Goal: Information Seeking & Learning: Check status

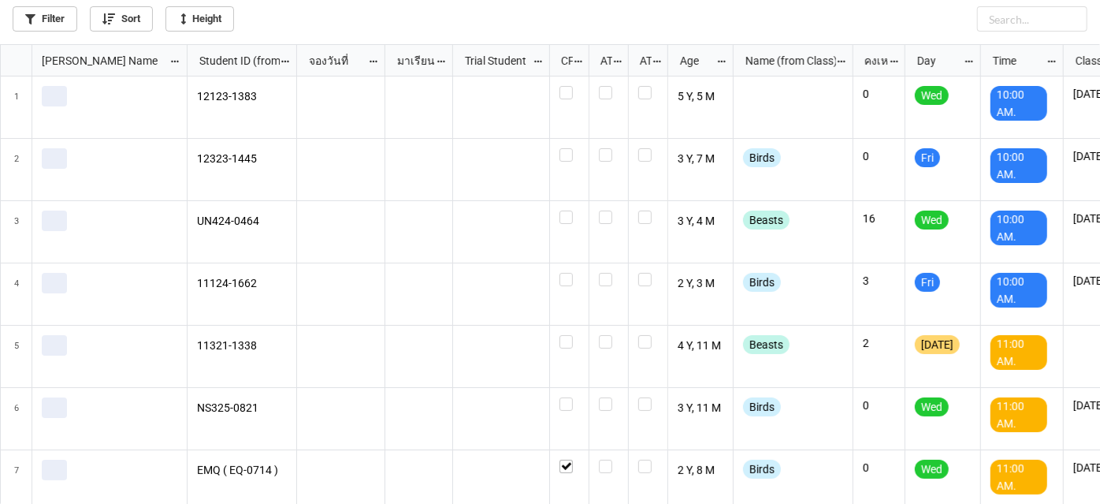
scroll to position [451, 1092]
click at [42, 18] on link "Filter" at bounding box center [45, 18] width 65 height 25
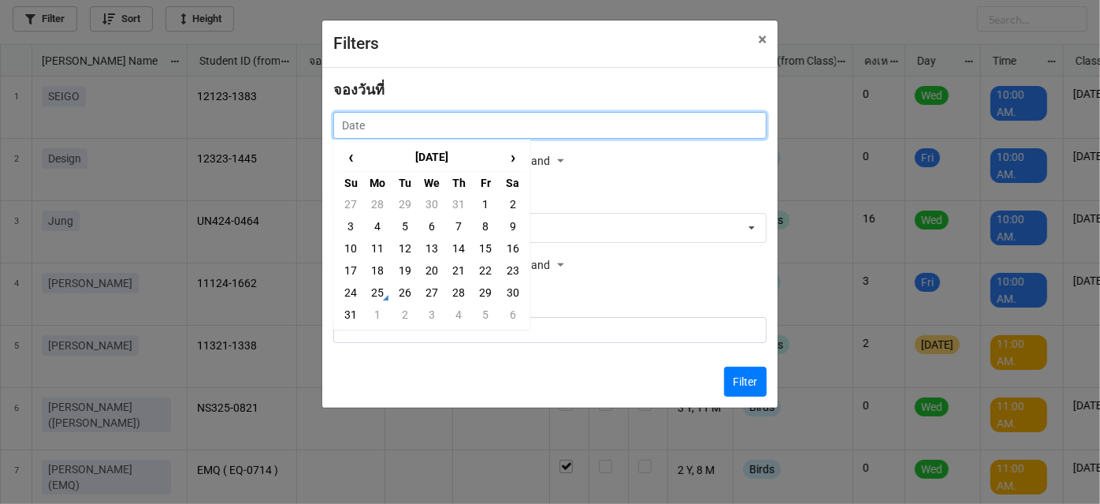
click at [609, 121] on input "text" at bounding box center [549, 125] width 433 height 27
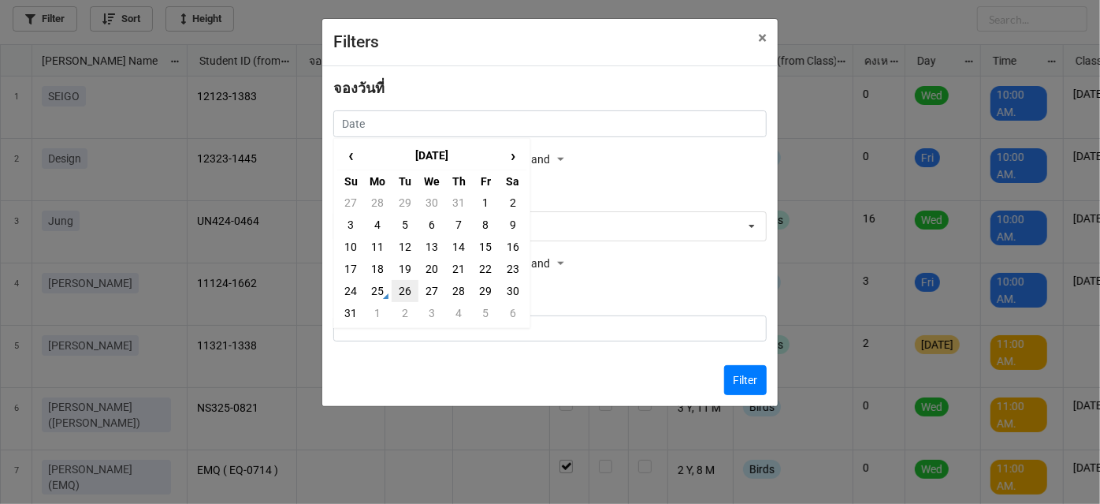
click at [400, 292] on td "26" at bounding box center [405, 291] width 27 height 22
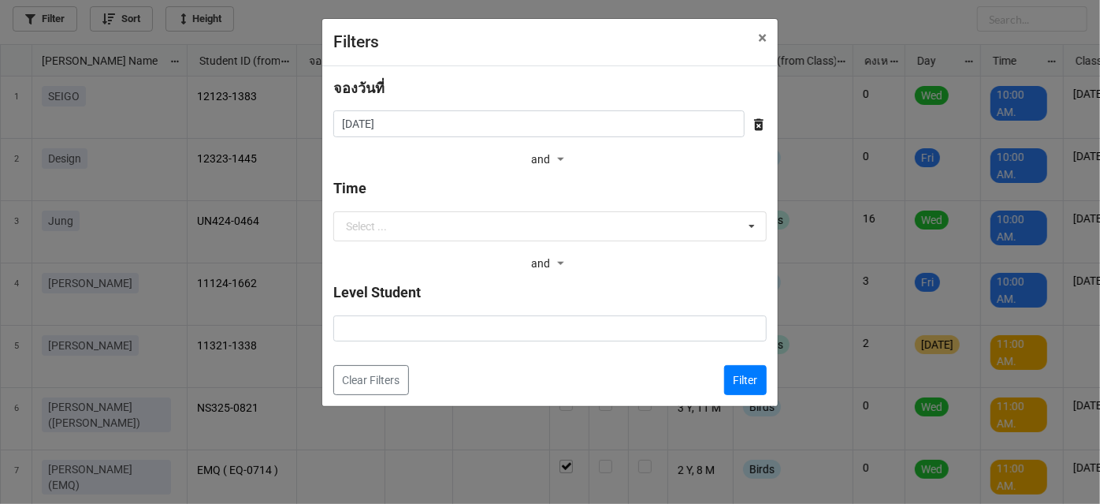
type input "[DATE]"
drag, startPoint x: 749, startPoint y: 384, endPoint x: 739, endPoint y: 378, distance: 11.4
click at [748, 384] on button "Filter" at bounding box center [745, 380] width 43 height 30
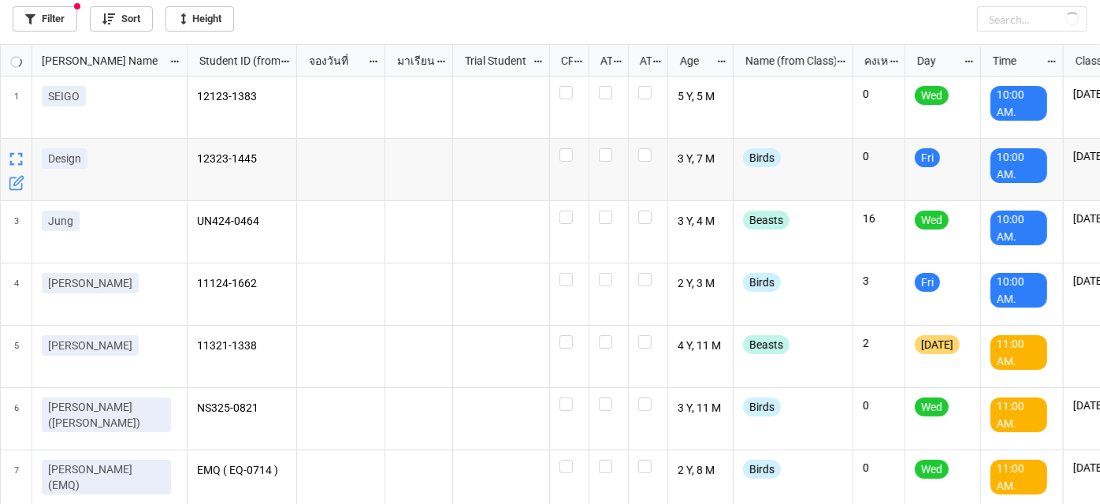
checkbox input "false"
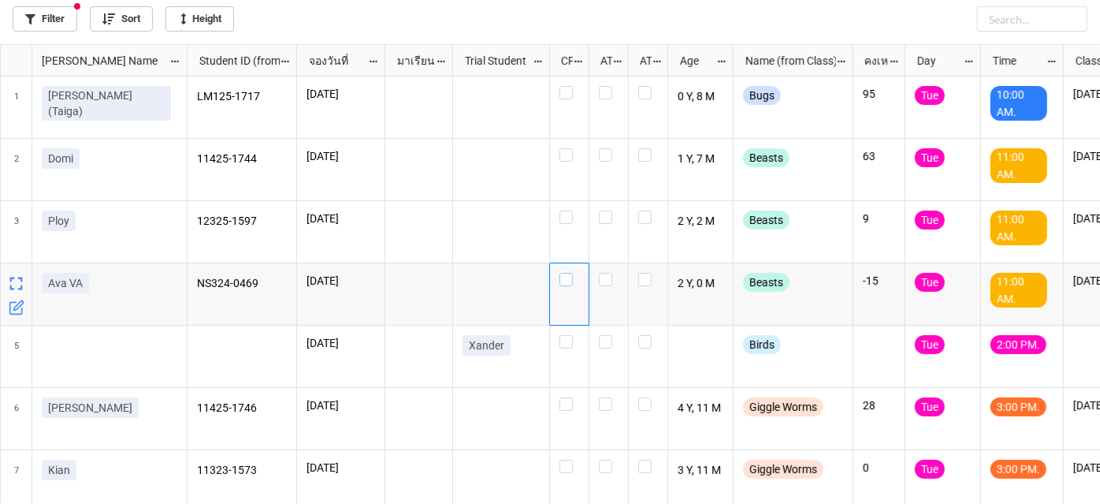
click at [563, 273] on label "grid" at bounding box center [570, 273] width 20 height 0
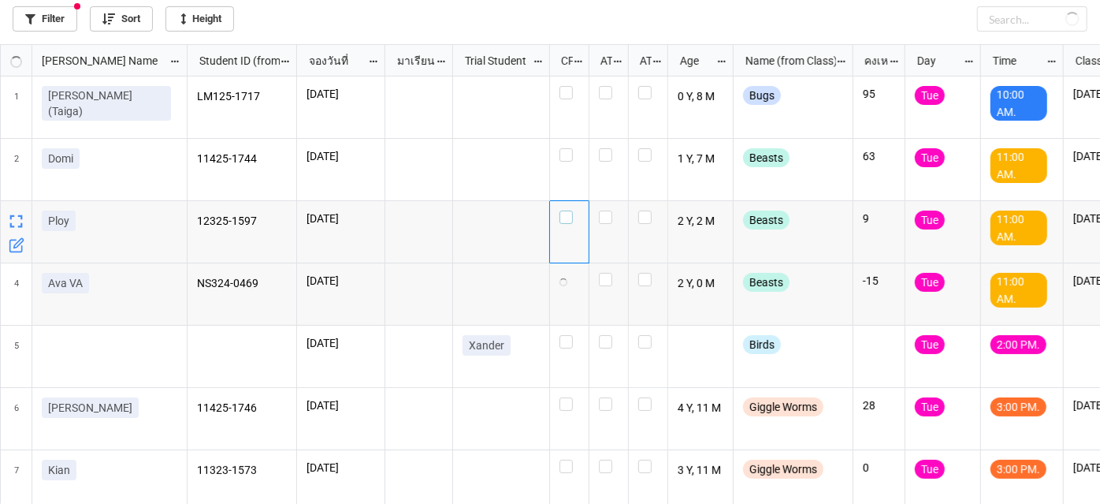
click at [564, 210] on label "grid" at bounding box center [570, 210] width 20 height 0
click at [571, 148] on label "grid" at bounding box center [570, 148] width 20 height 0
click at [569, 210] on label "grid" at bounding box center [570, 210] width 20 height 0
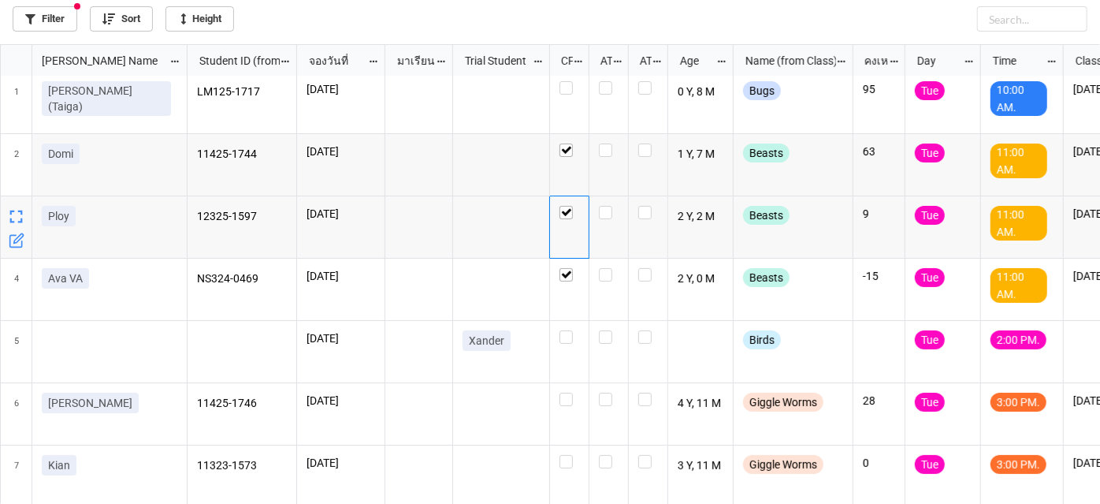
scroll to position [0, 0]
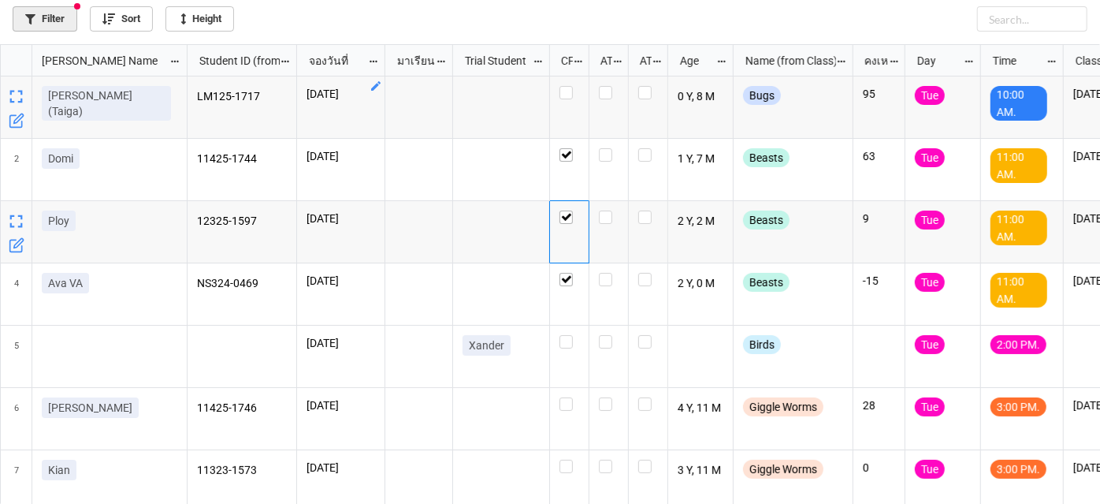
click at [51, 18] on link "Filter" at bounding box center [45, 18] width 65 height 25
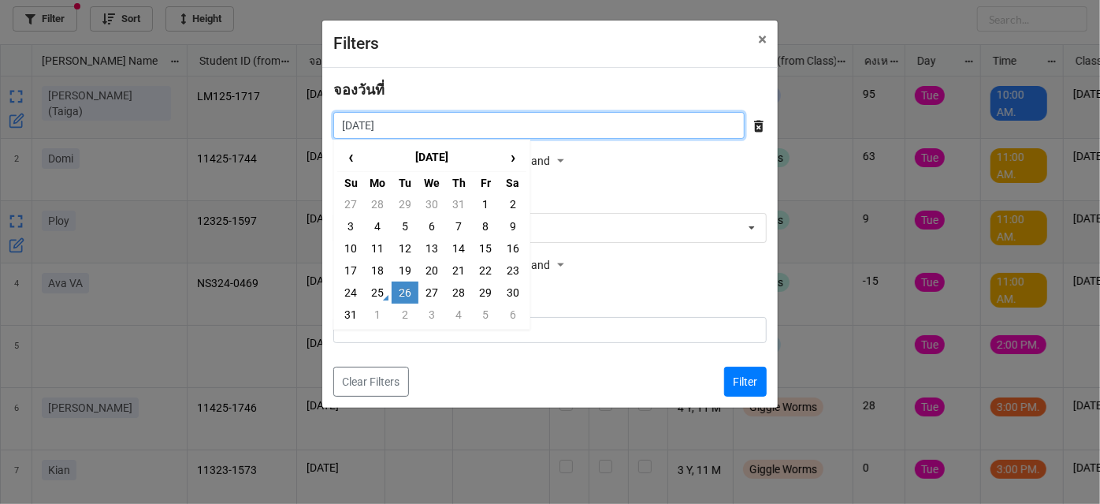
click at [571, 124] on input "[DATE]" at bounding box center [538, 125] width 411 height 27
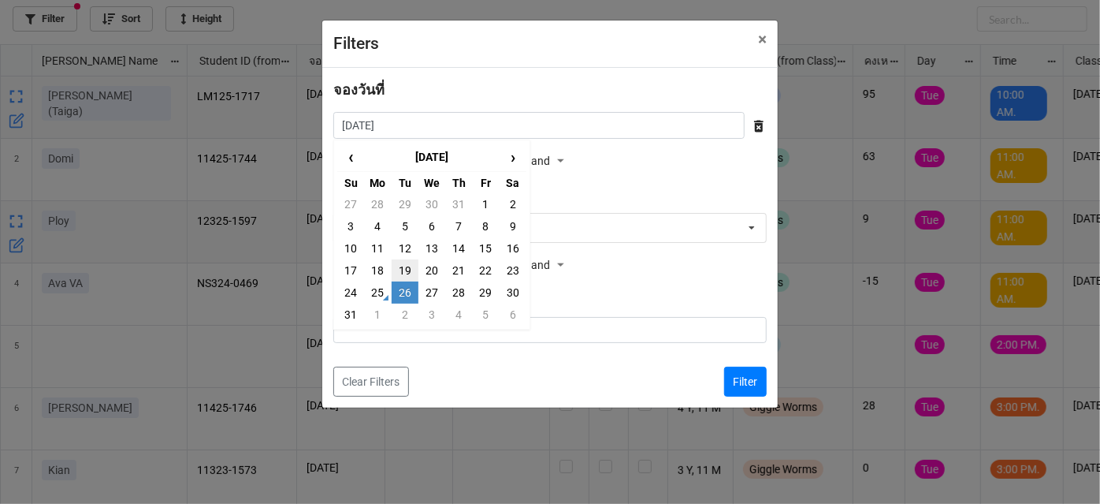
click at [399, 268] on td "19" at bounding box center [405, 270] width 27 height 22
type input "[DATE]"
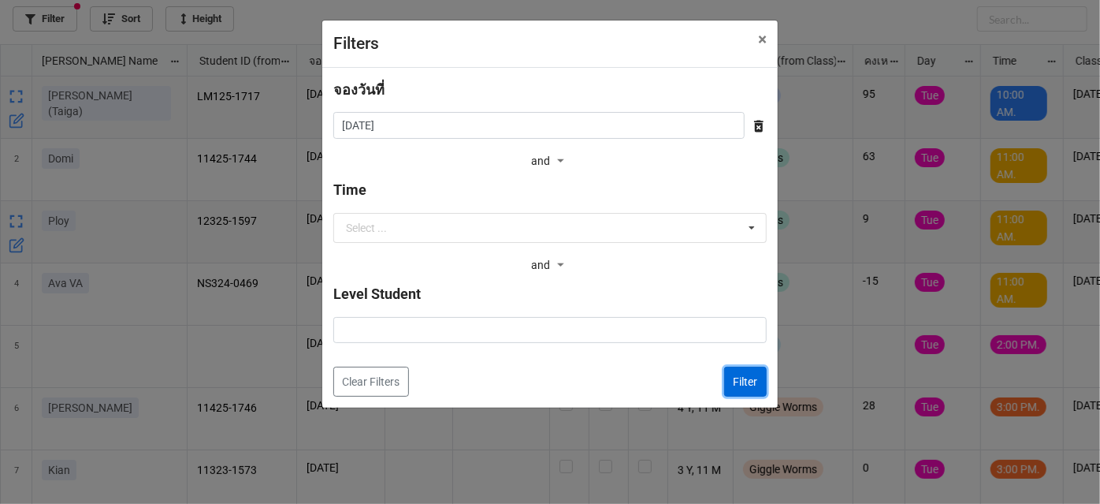
click at [742, 379] on button "Filter" at bounding box center [745, 381] width 43 height 30
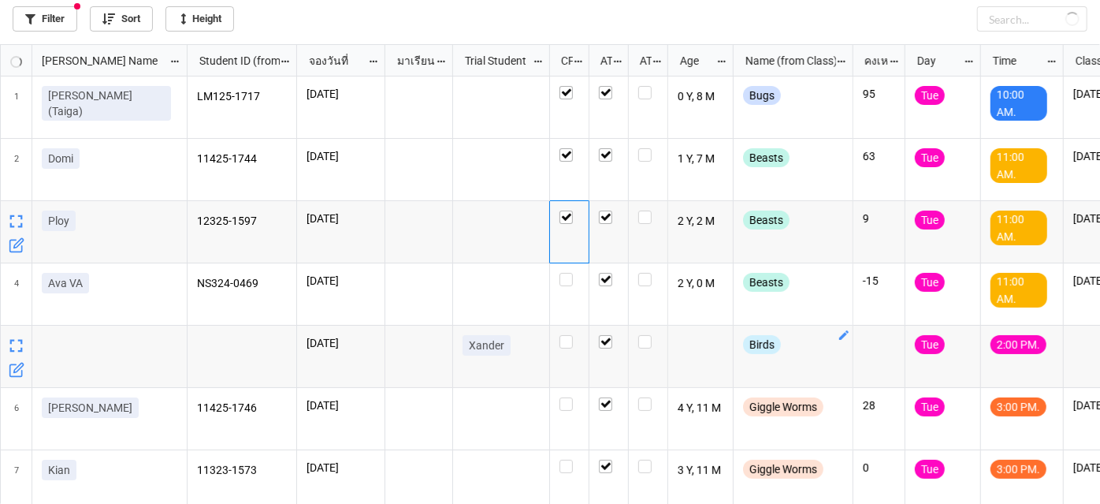
checkbox input "true"
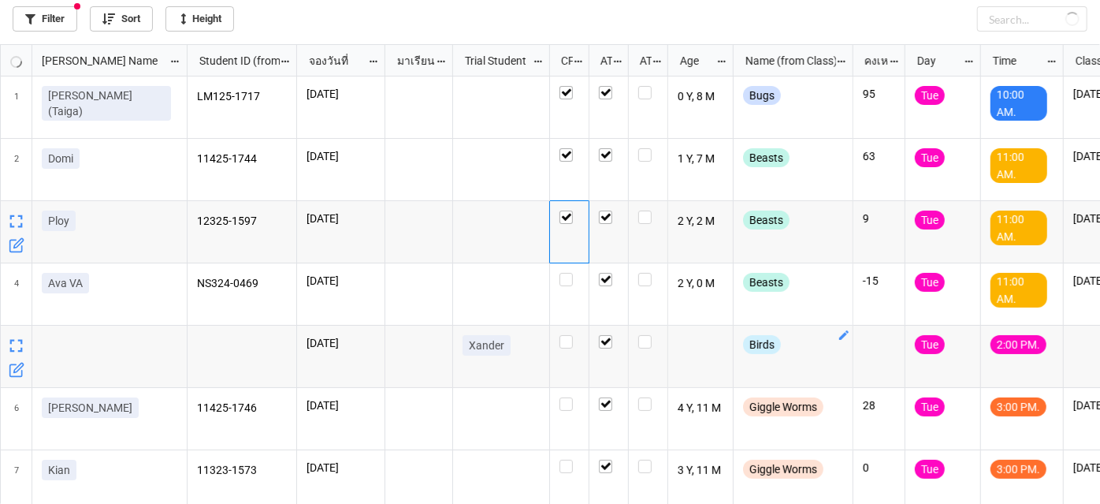
checkbox input "true"
checkbox input "false"
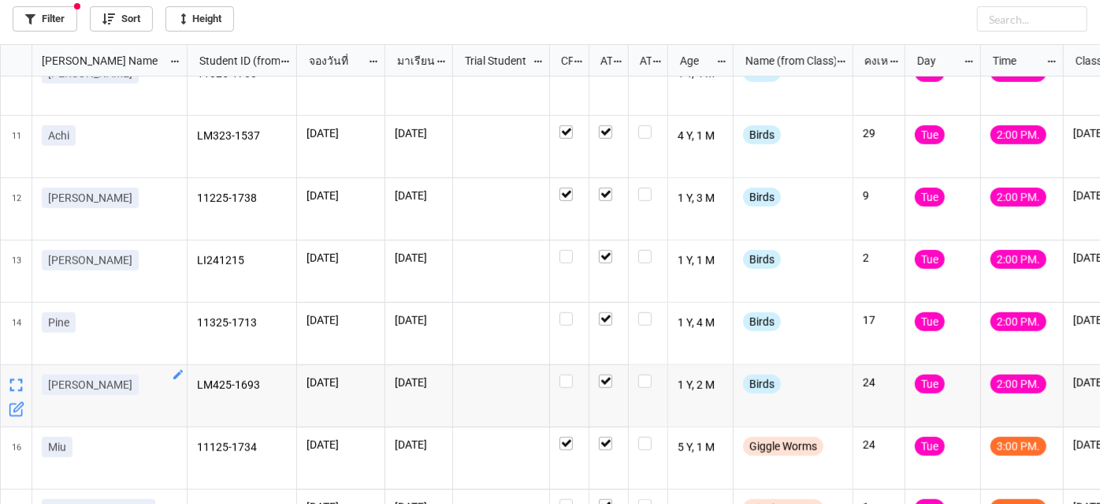
scroll to position [501, 0]
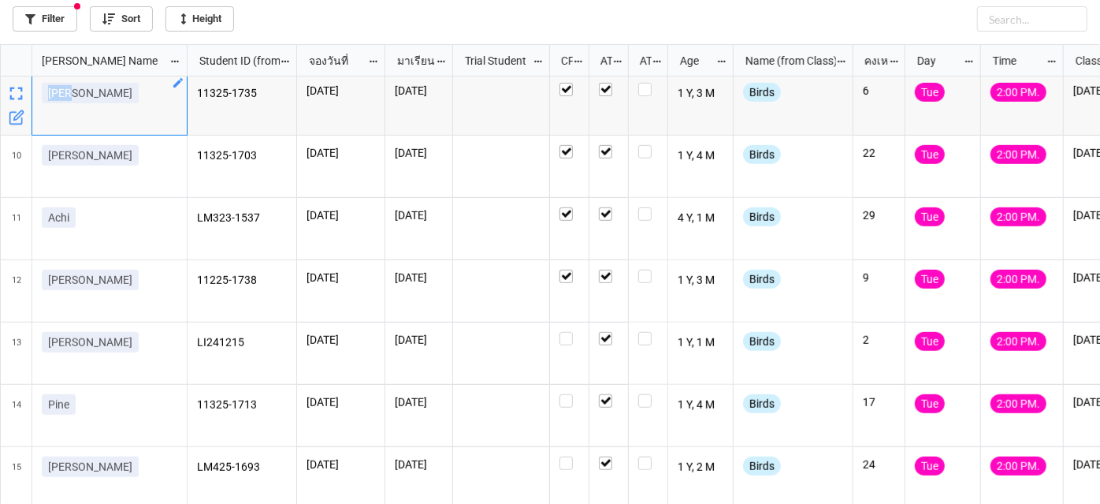
drag, startPoint x: 86, startPoint y: 102, endPoint x: 48, endPoint y: 96, distance: 38.4
click at [48, 96] on div "[PERSON_NAME]" at bounding box center [110, 96] width 136 height 27
copy p "[PERSON_NAME]"
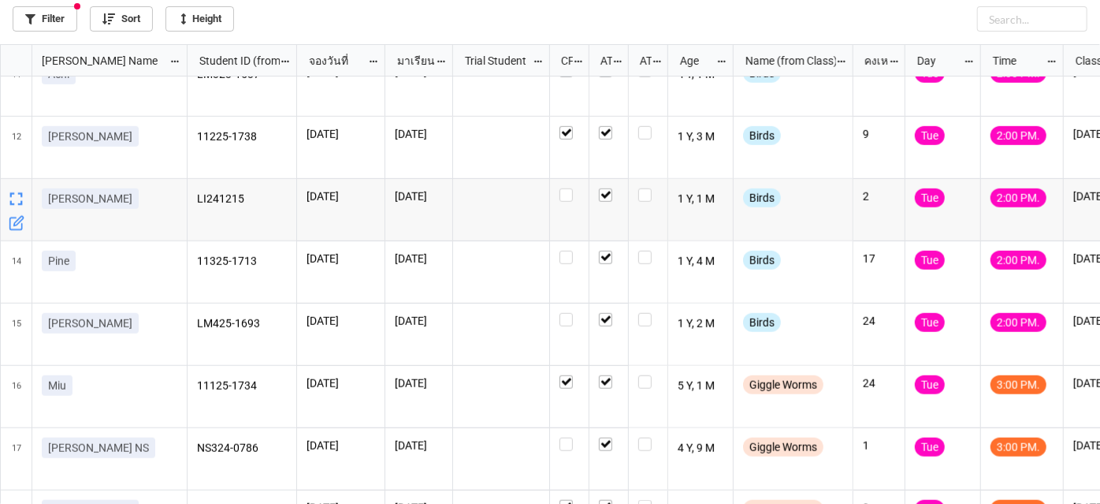
scroll to position [0, 0]
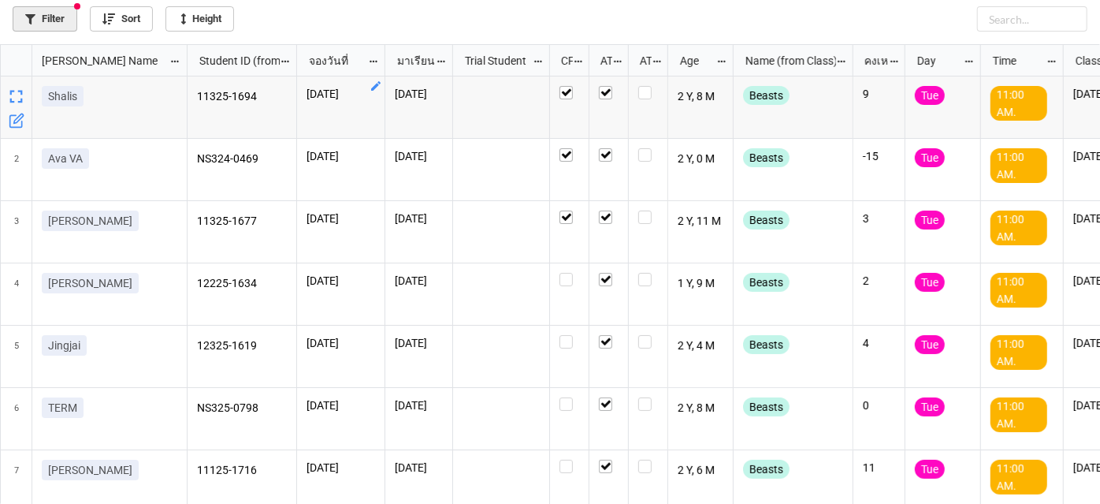
click at [50, 22] on link "Filter" at bounding box center [45, 18] width 65 height 25
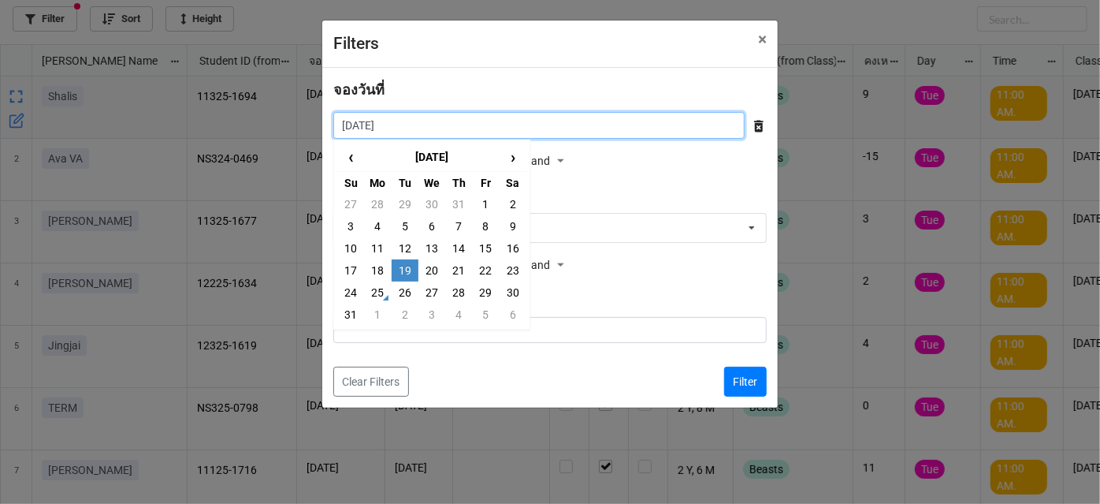
click at [521, 120] on input "[DATE]" at bounding box center [538, 125] width 411 height 27
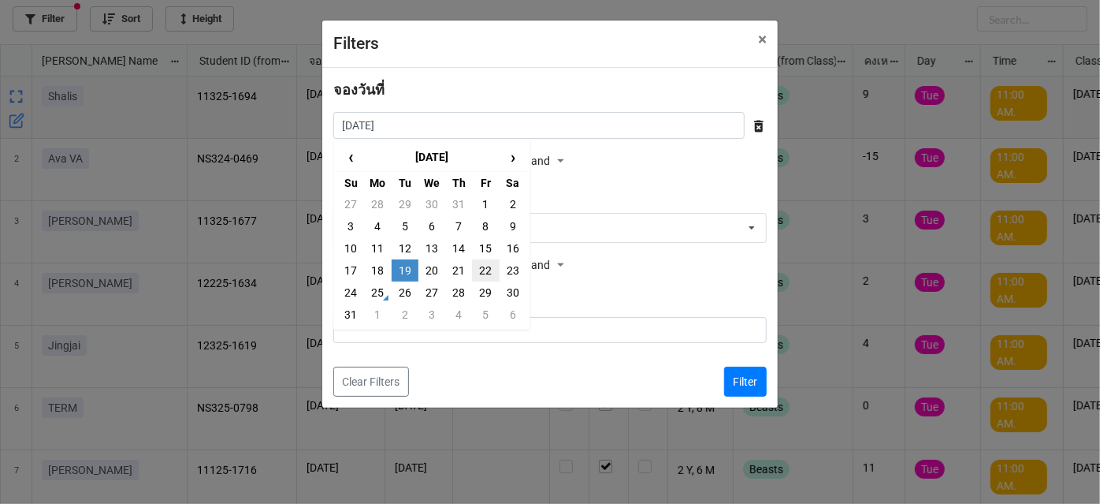
click at [489, 268] on td "22" at bounding box center [485, 270] width 27 height 22
type input "[DATE]"
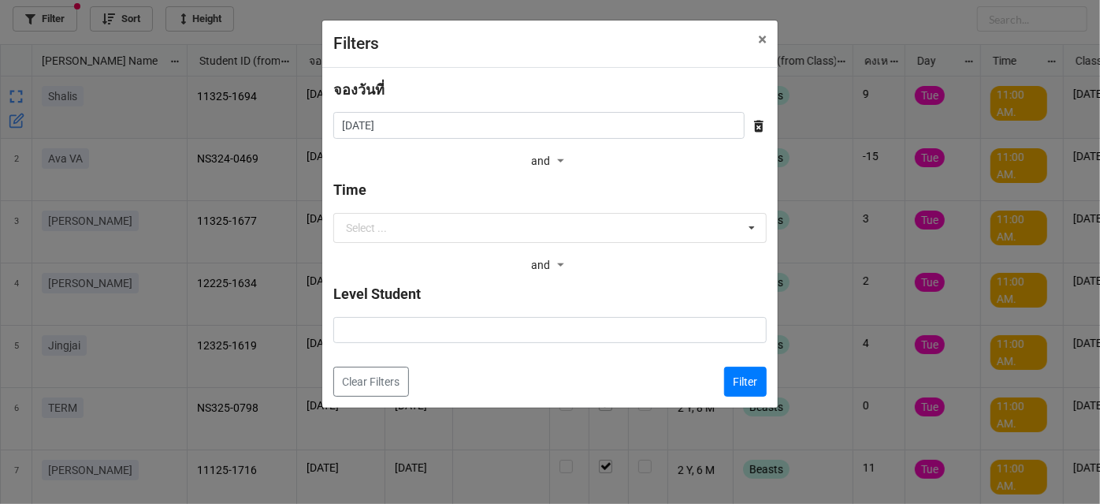
click at [764, 371] on div "จองวันที่ [DATE] ‹ [DATE] › Su Mo Tu We Th Fr Sa 27 28 29 30 31 1 2 3 4 5 6 7 8…" at bounding box center [550, 238] width 456 height 340
click at [748, 375] on button "Filter" at bounding box center [745, 381] width 43 height 30
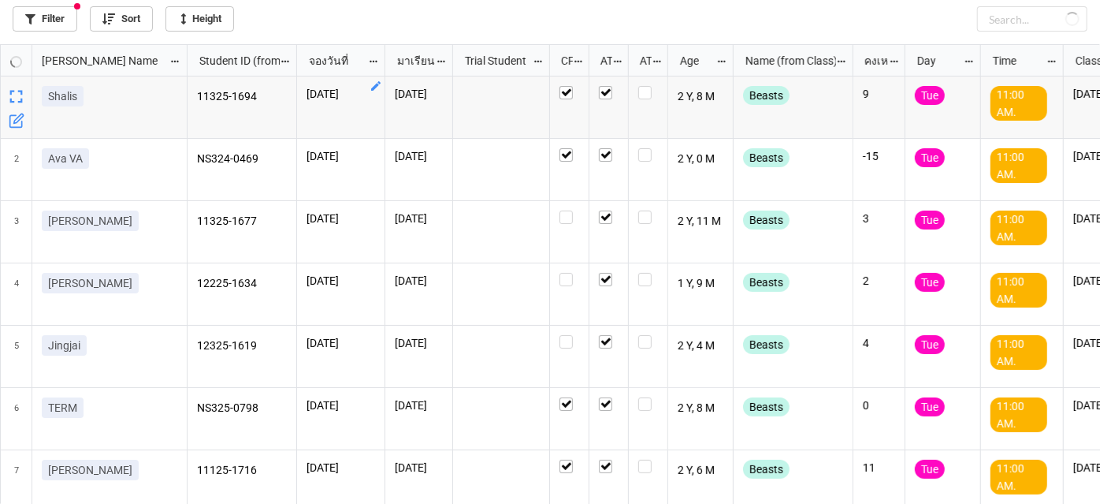
checkbox input "true"
checkbox input "false"
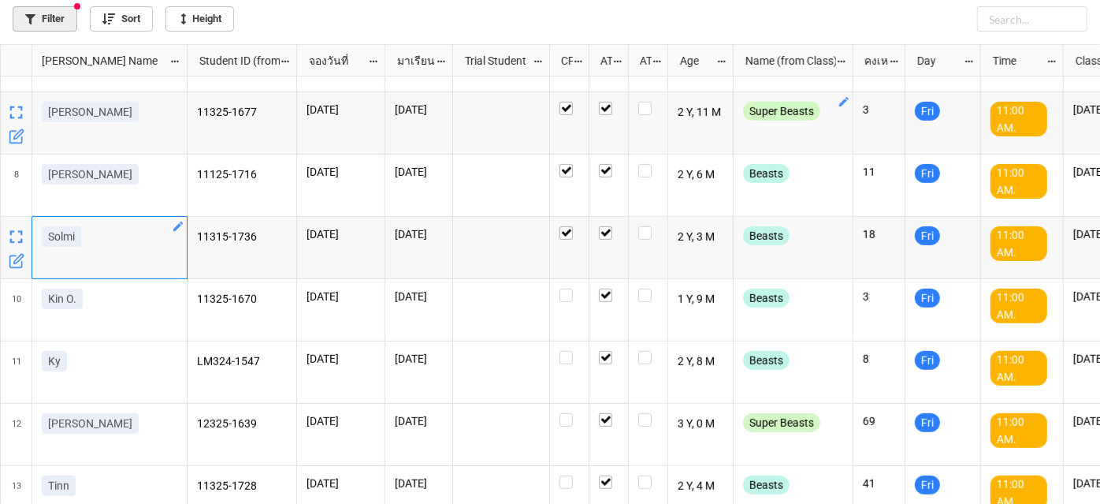
click at [58, 14] on link "Filter" at bounding box center [45, 18] width 65 height 25
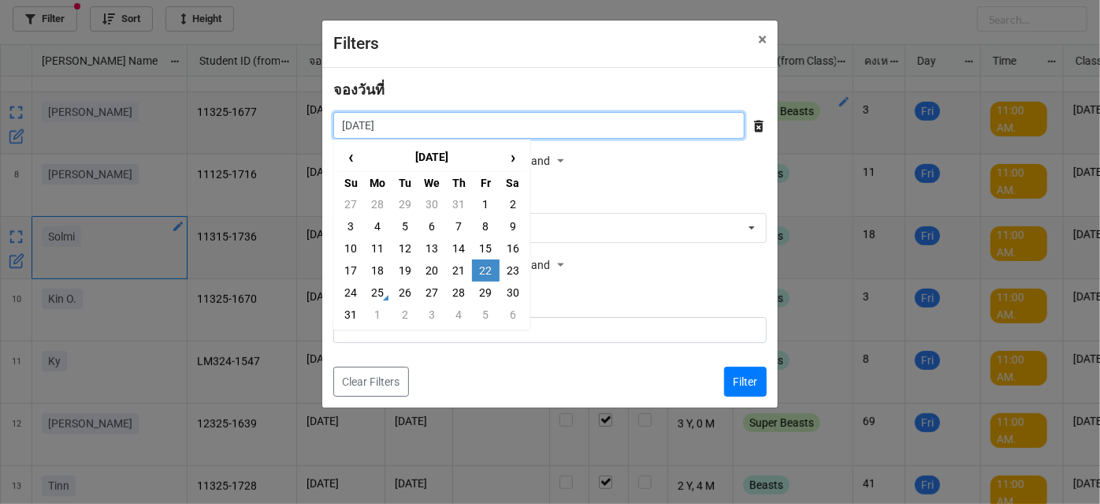
click at [517, 134] on input "[DATE]" at bounding box center [538, 125] width 411 height 27
click at [397, 292] on td "26" at bounding box center [405, 292] width 27 height 22
type input "[DATE]"
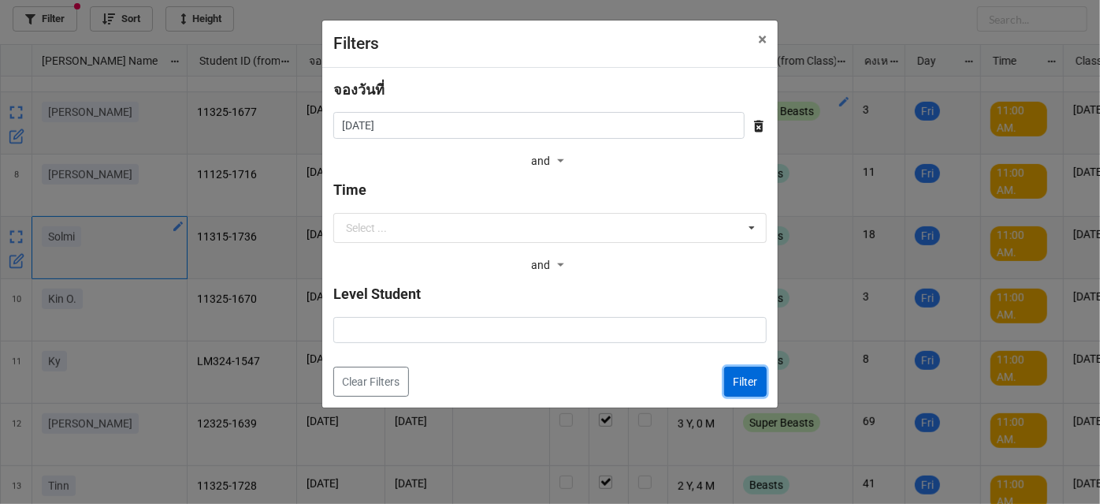
click at [751, 385] on button "Filter" at bounding box center [745, 381] width 43 height 30
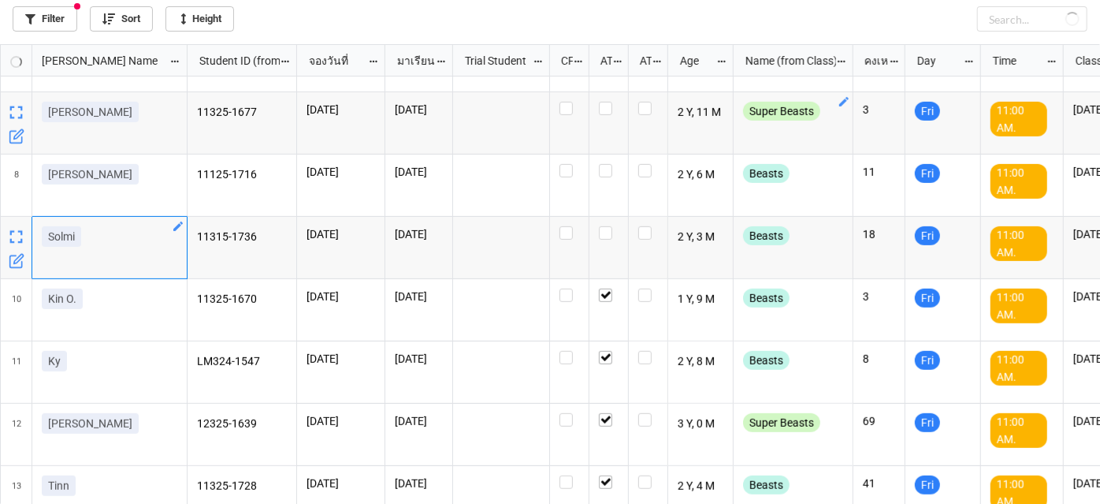
checkbox input "false"
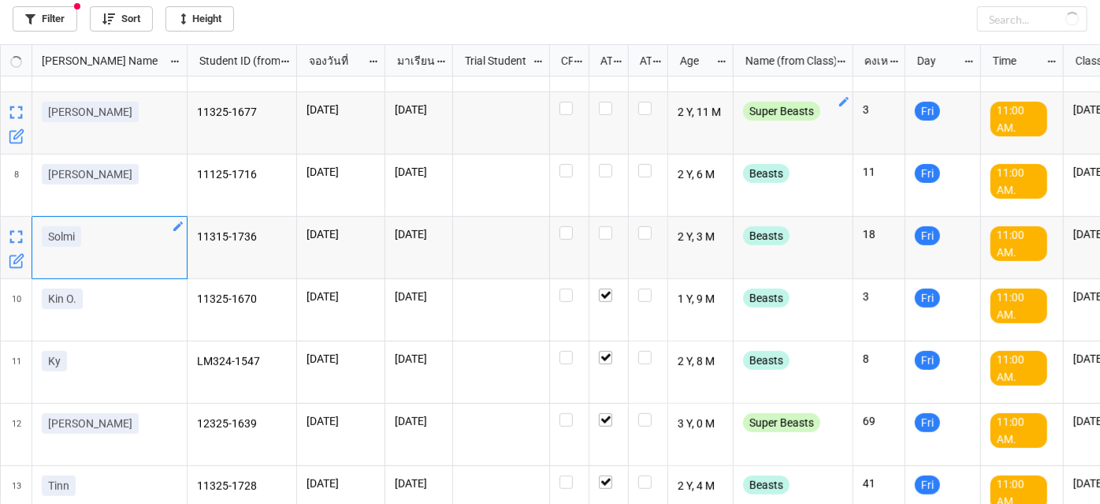
checkbox input "false"
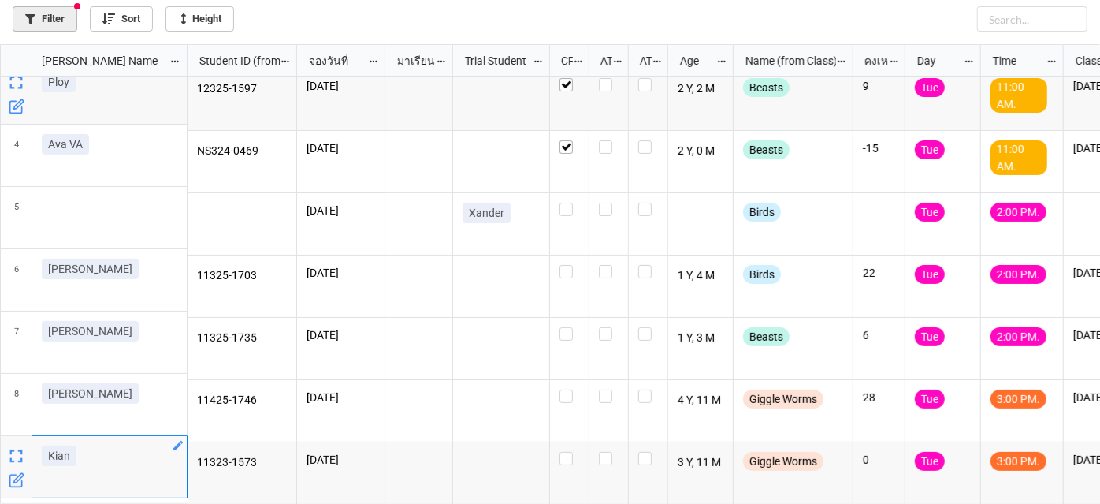
click at [53, 14] on link "Filter" at bounding box center [45, 18] width 65 height 25
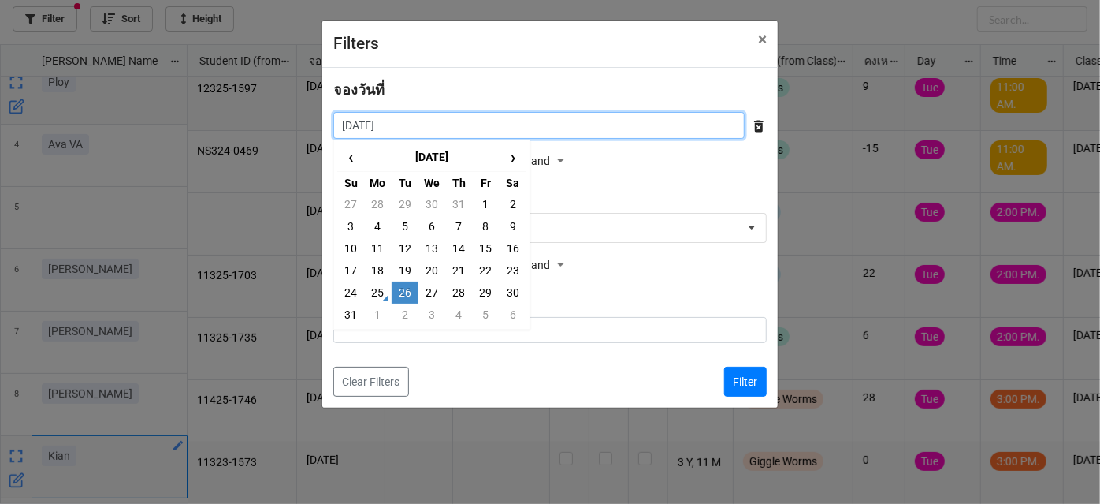
click at [621, 121] on input "[DATE]" at bounding box center [538, 125] width 411 height 27
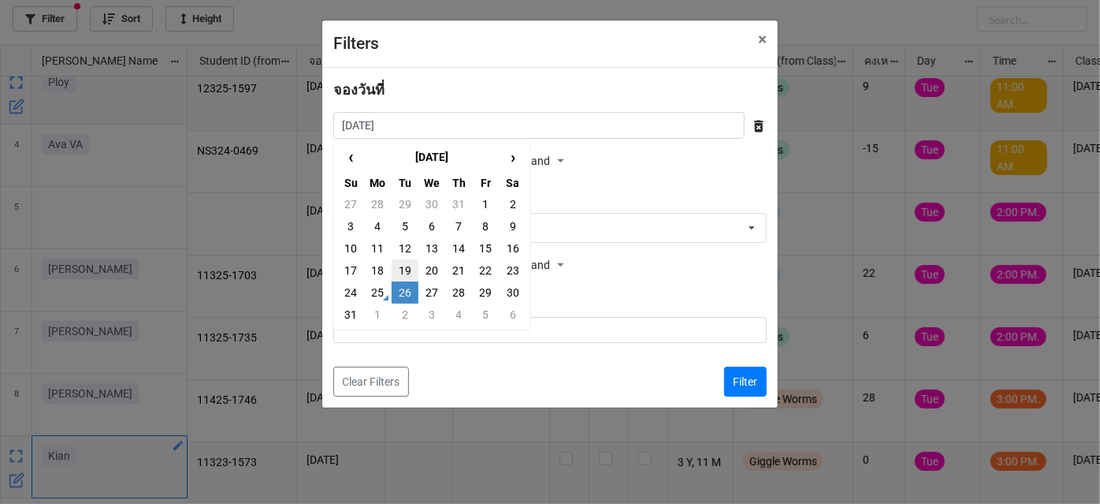
click at [406, 270] on td "19" at bounding box center [405, 270] width 27 height 22
type input "[DATE]"
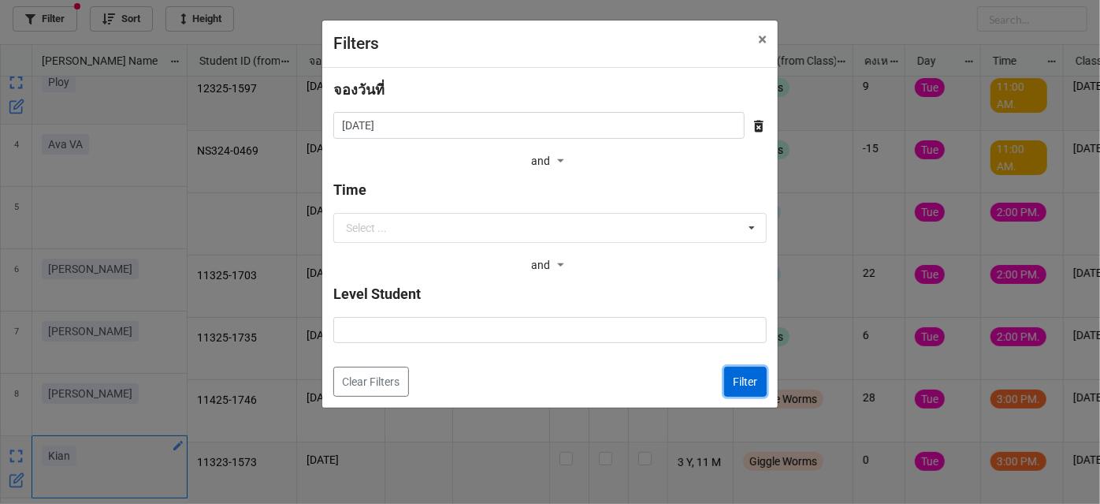
click at [741, 381] on button "Filter" at bounding box center [745, 381] width 43 height 30
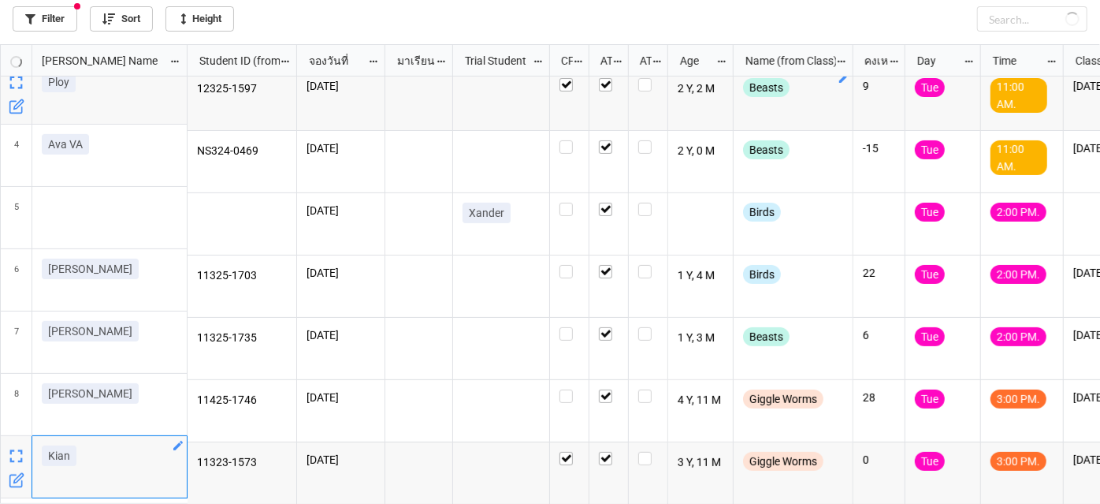
checkbox input "true"
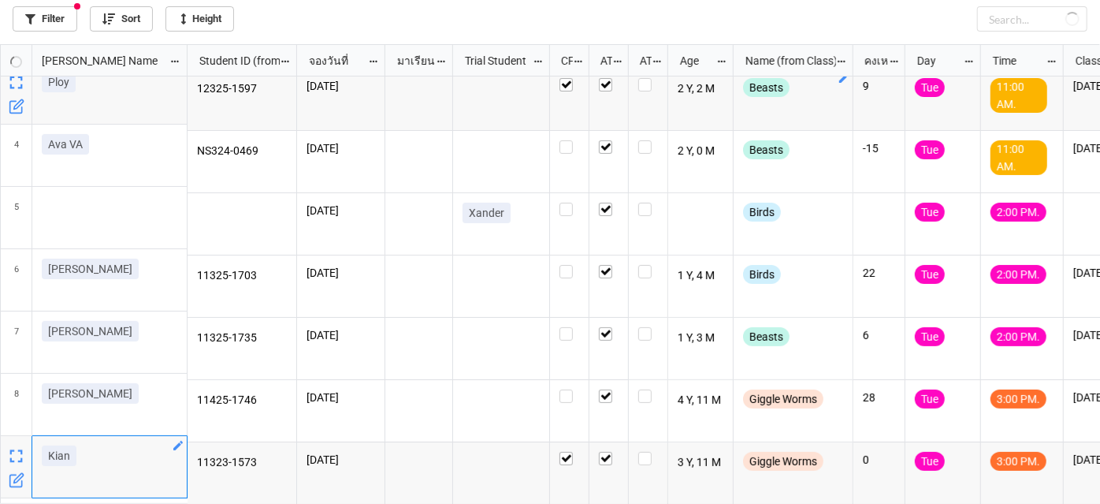
checkbox input "true"
checkbox input "false"
checkbox input "true"
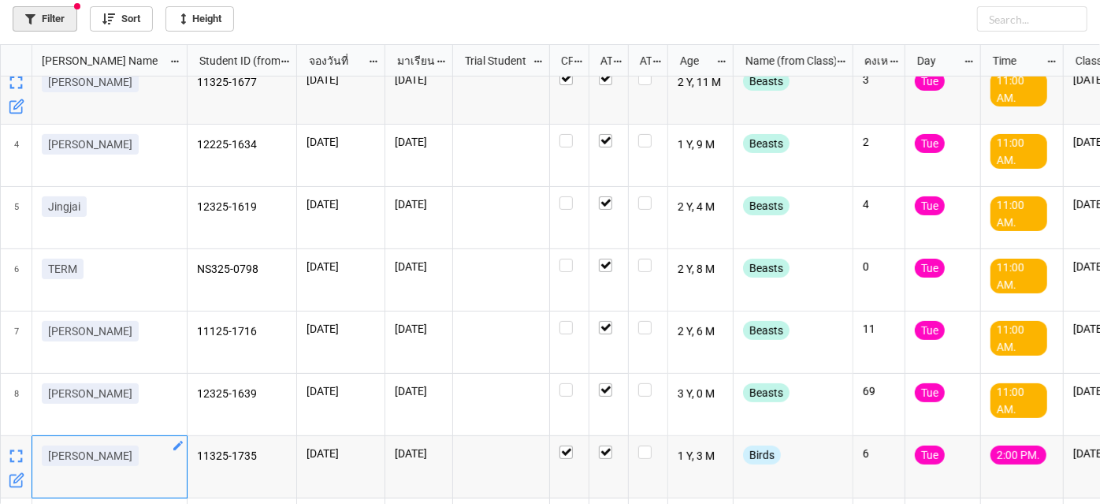
click at [61, 20] on link "Filter" at bounding box center [45, 18] width 65 height 25
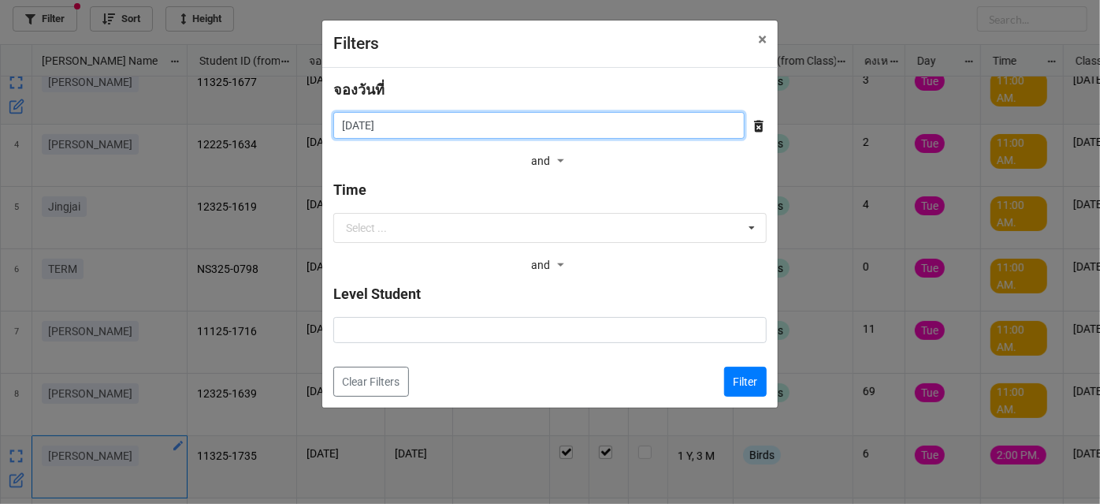
click at [594, 121] on input "[DATE]" at bounding box center [538, 125] width 411 height 27
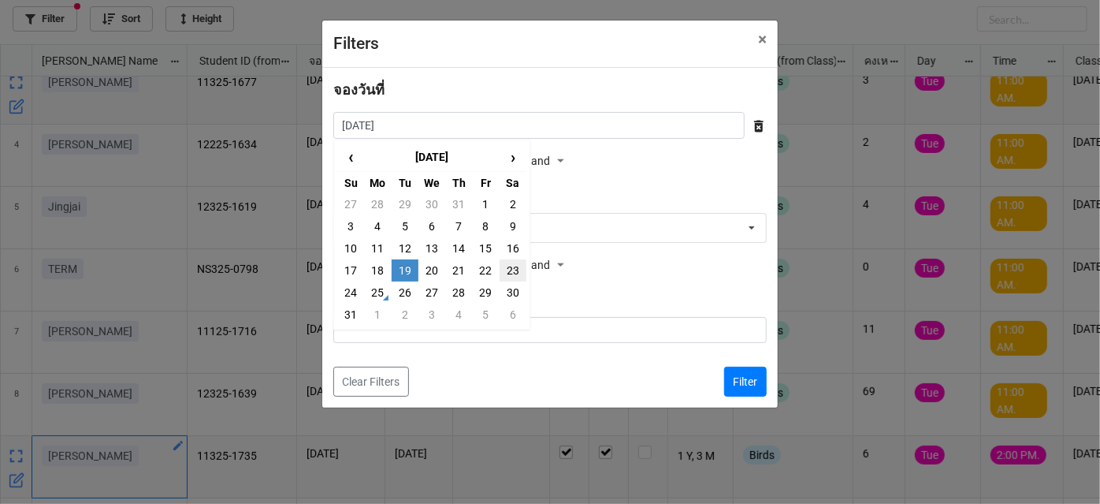
click at [512, 270] on td "23" at bounding box center [513, 270] width 27 height 22
type input "[DATE]"
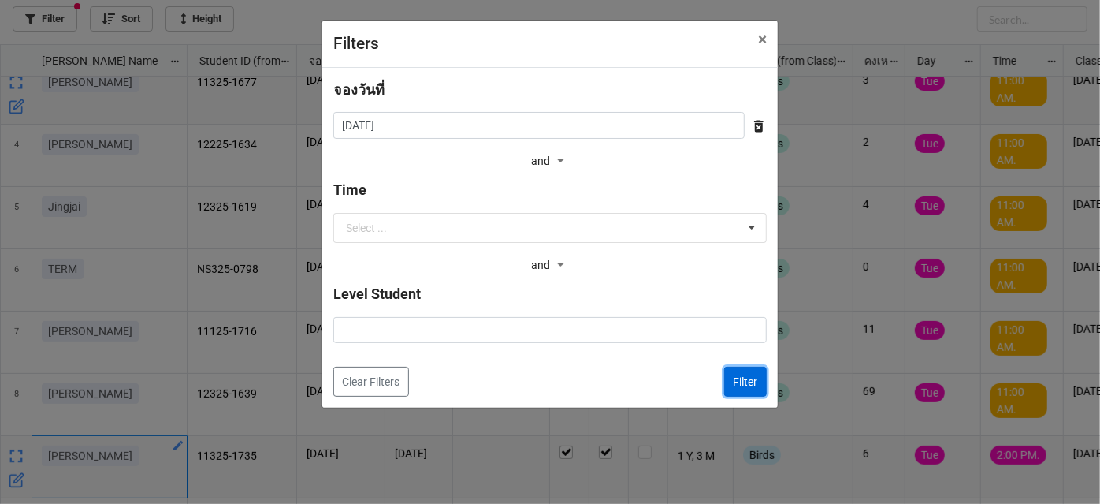
click at [735, 374] on button "Filter" at bounding box center [745, 381] width 43 height 30
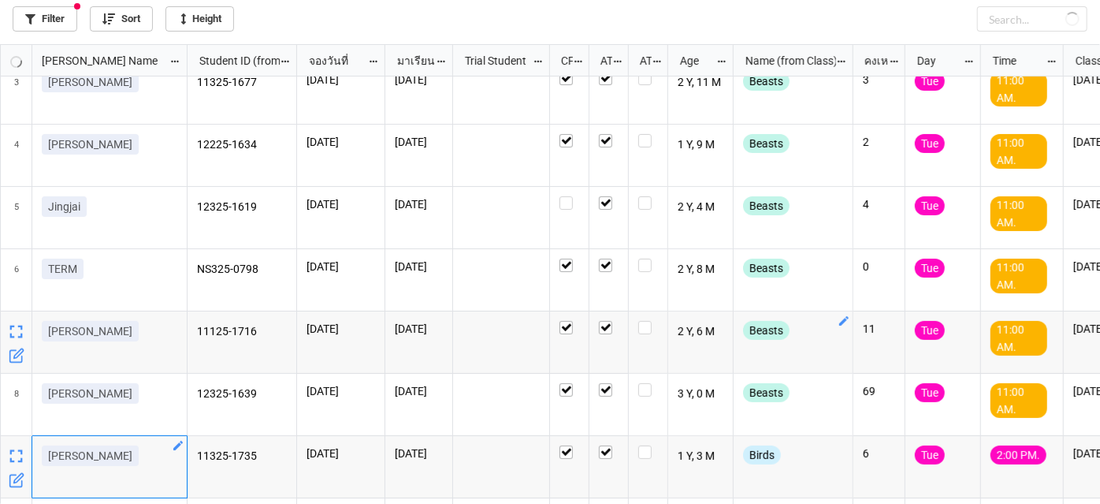
checkbox input "true"
checkbox input "false"
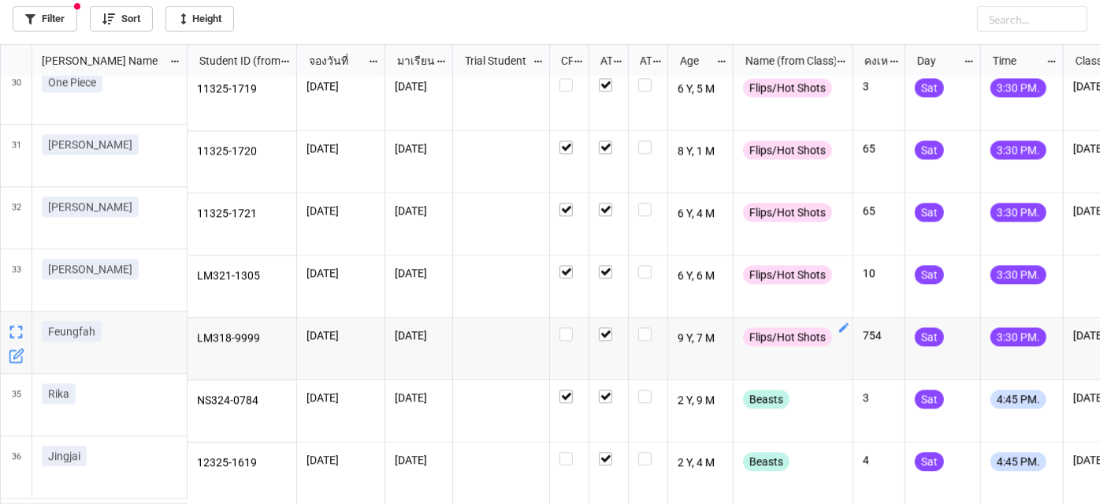
scroll to position [1821, 0]
click at [48, 23] on link "Filter" at bounding box center [45, 18] width 65 height 25
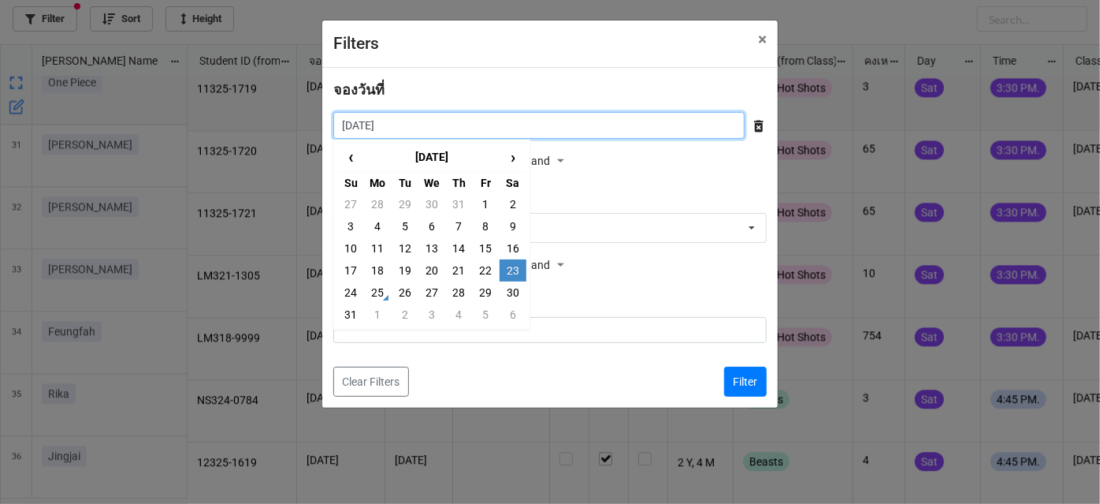
click at [720, 138] on input "[DATE]" at bounding box center [538, 125] width 411 height 27
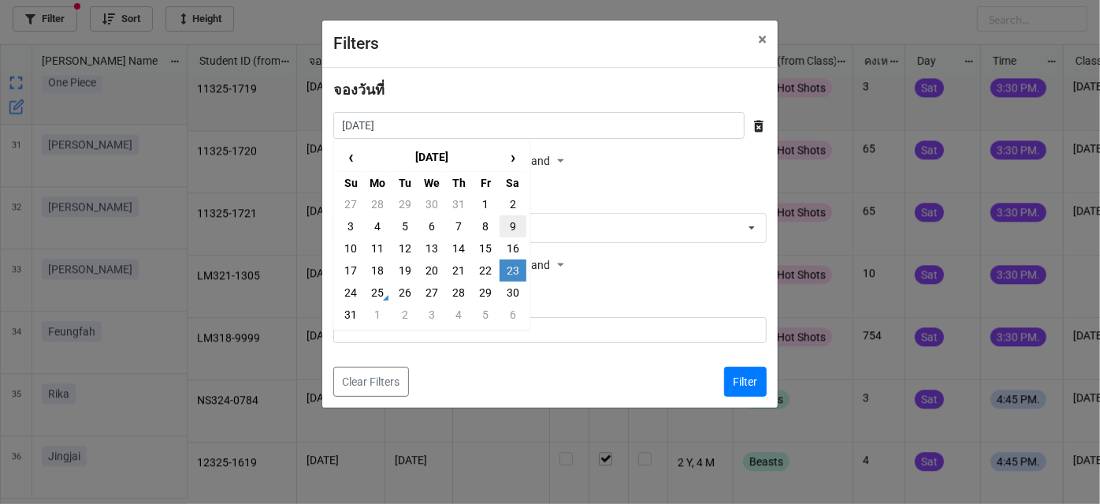
click at [510, 219] on td "9" at bounding box center [513, 226] width 27 height 22
type input "[DATE]"
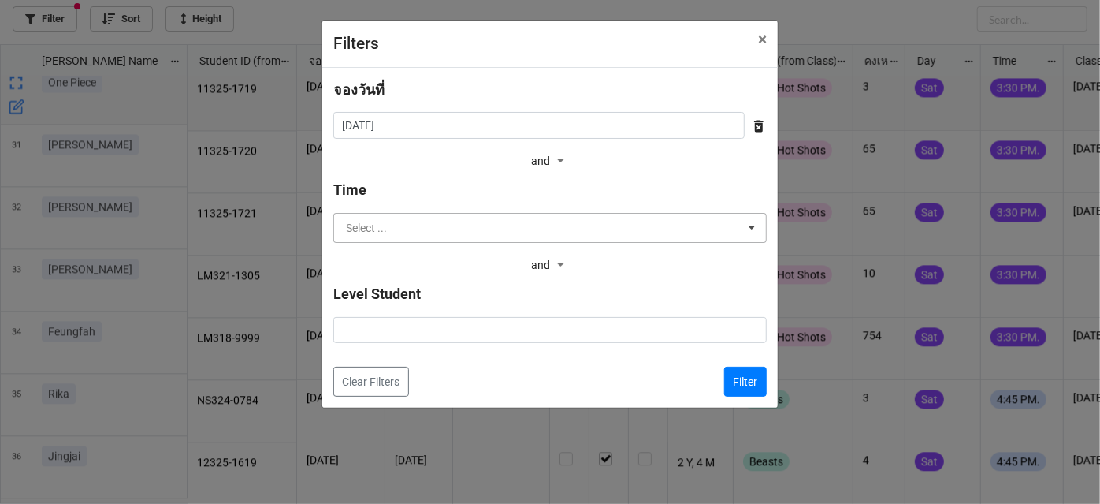
click at [511, 219] on input "text" at bounding box center [551, 228] width 432 height 28
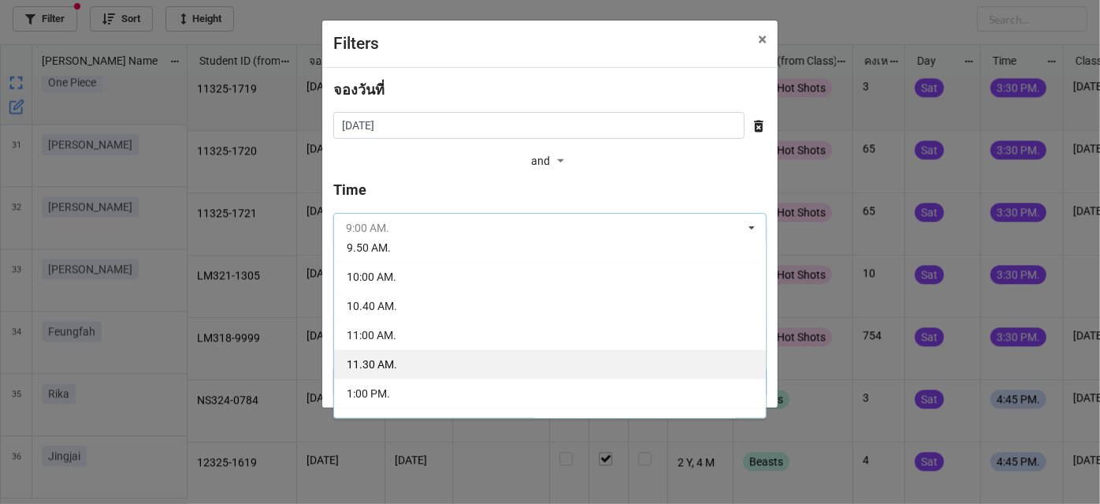
scroll to position [71, 0]
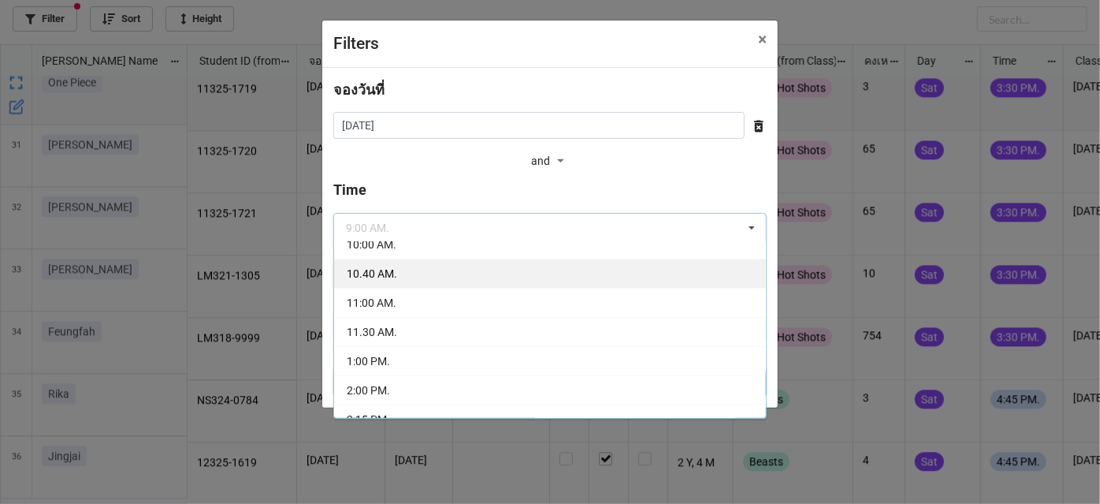
click at [458, 284] on div "10.40 AM." at bounding box center [550, 273] width 432 height 29
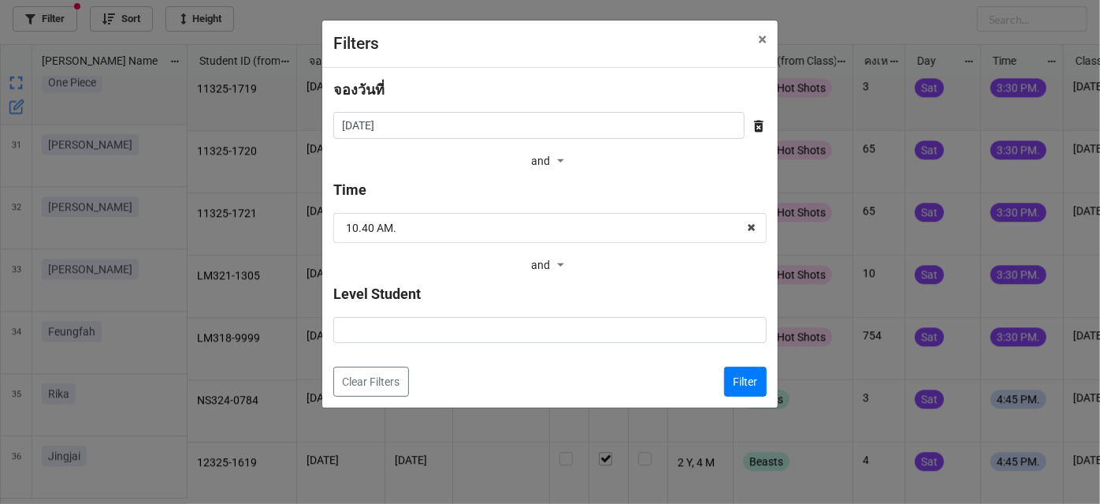
click at [717, 381] on div "Filter" at bounding box center [739, 381] width 55 height 30
click at [735, 381] on button "Filter" at bounding box center [745, 381] width 43 height 30
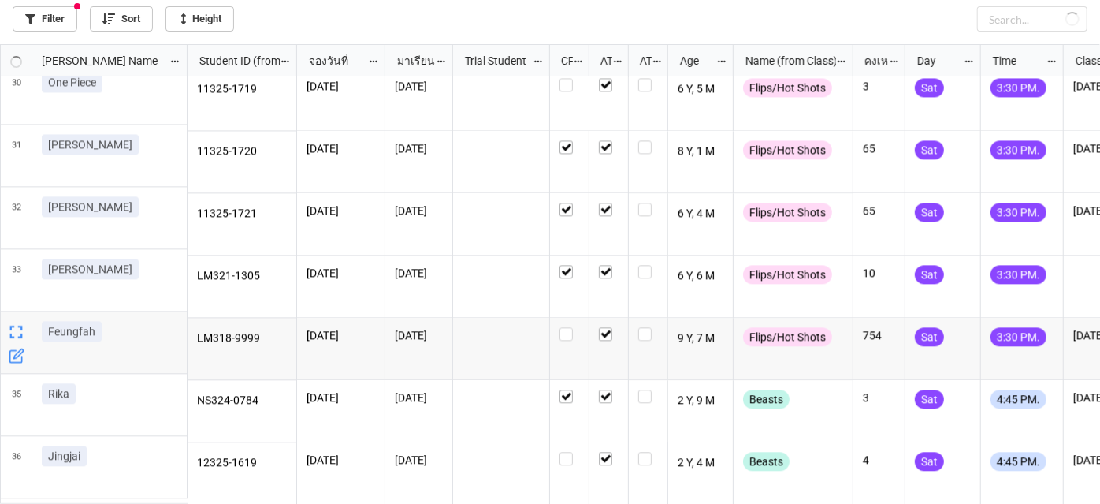
scroll to position [0, 0]
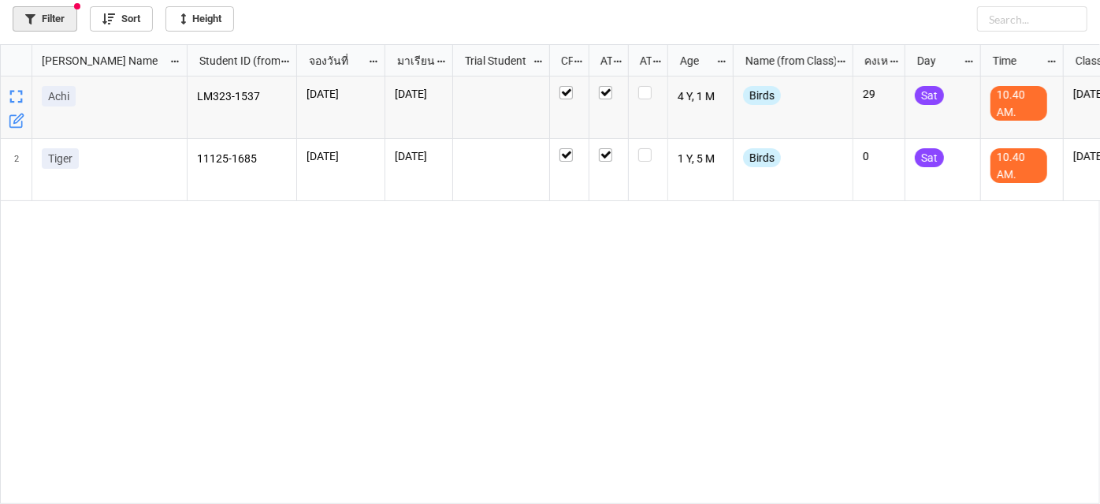
click at [50, 27] on link "Filter" at bounding box center [45, 18] width 65 height 25
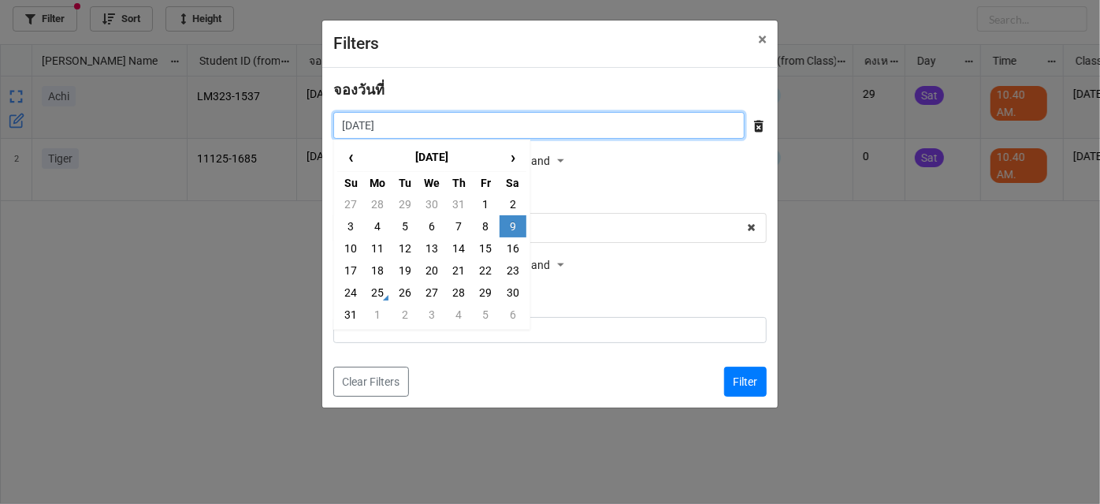
click at [641, 125] on input "[DATE]" at bounding box center [538, 125] width 411 height 27
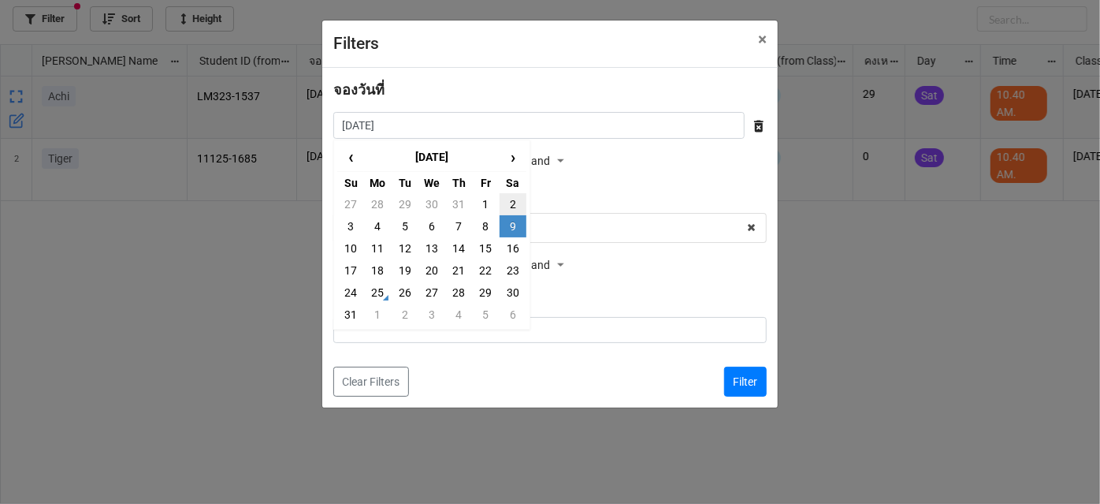
click at [504, 206] on td "2" at bounding box center [513, 204] width 27 height 22
type input "[DATE]"
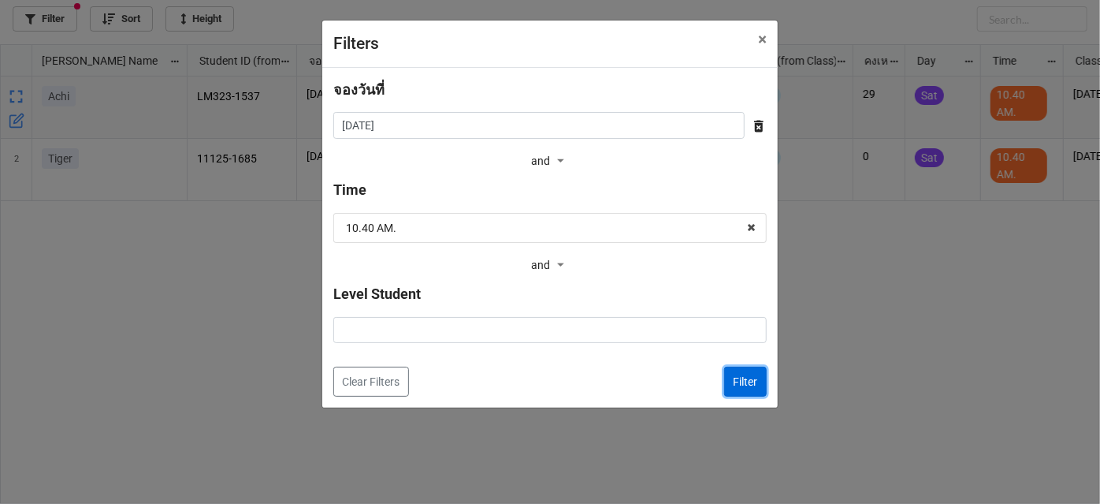
click at [731, 374] on button "Filter" at bounding box center [745, 381] width 43 height 30
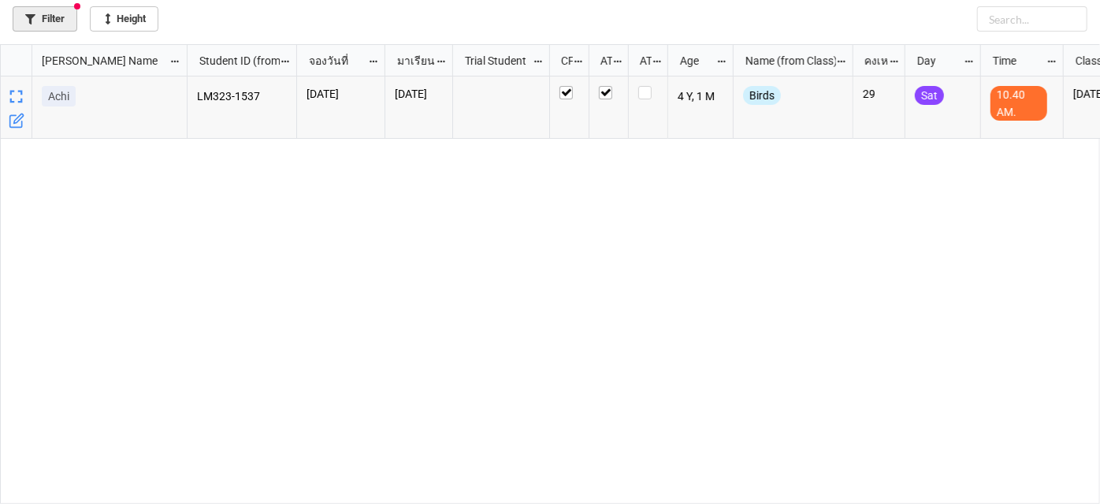
click at [38, 16] on link "Filter" at bounding box center [45, 18] width 65 height 25
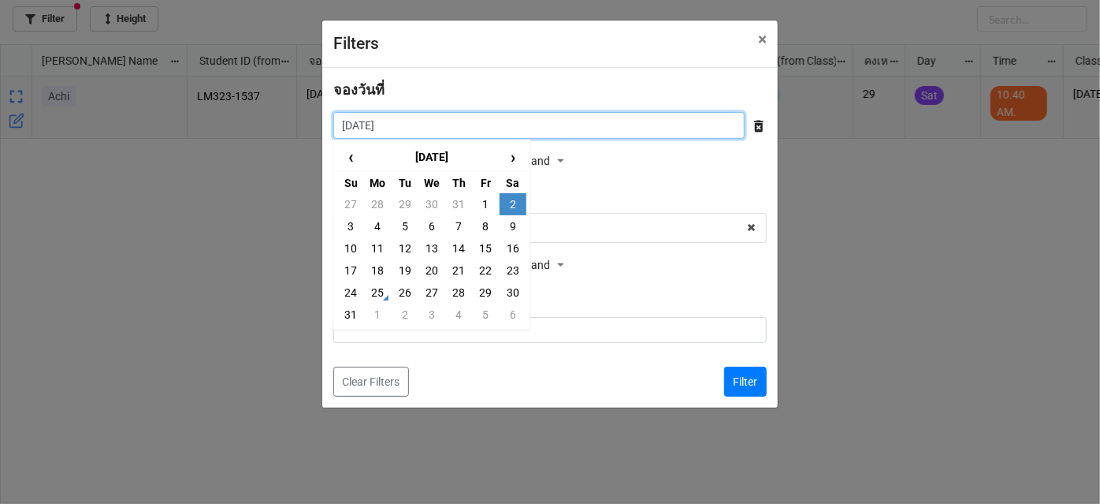
click at [673, 136] on input "[DATE]" at bounding box center [538, 125] width 411 height 27
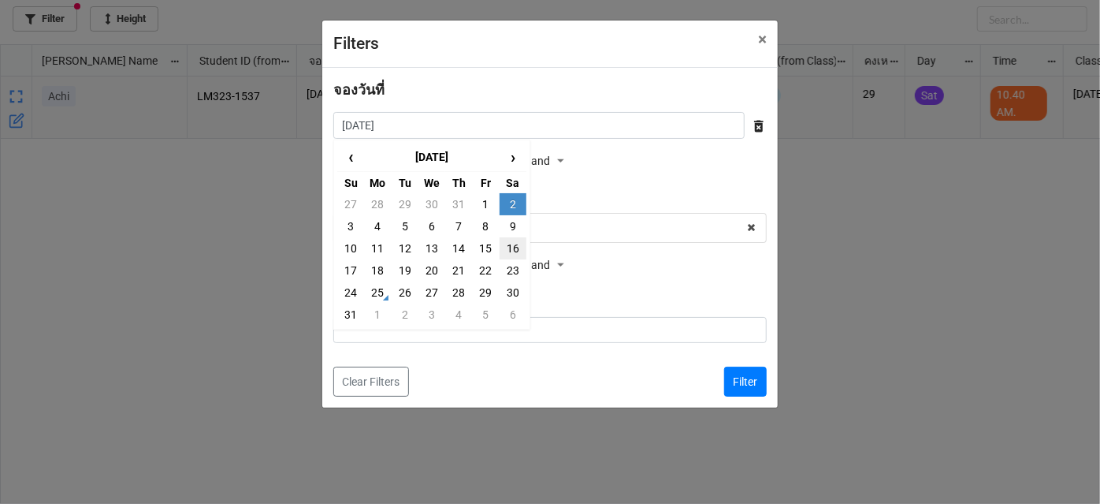
click at [508, 249] on td "16" at bounding box center [513, 248] width 27 height 22
type input "[DATE]"
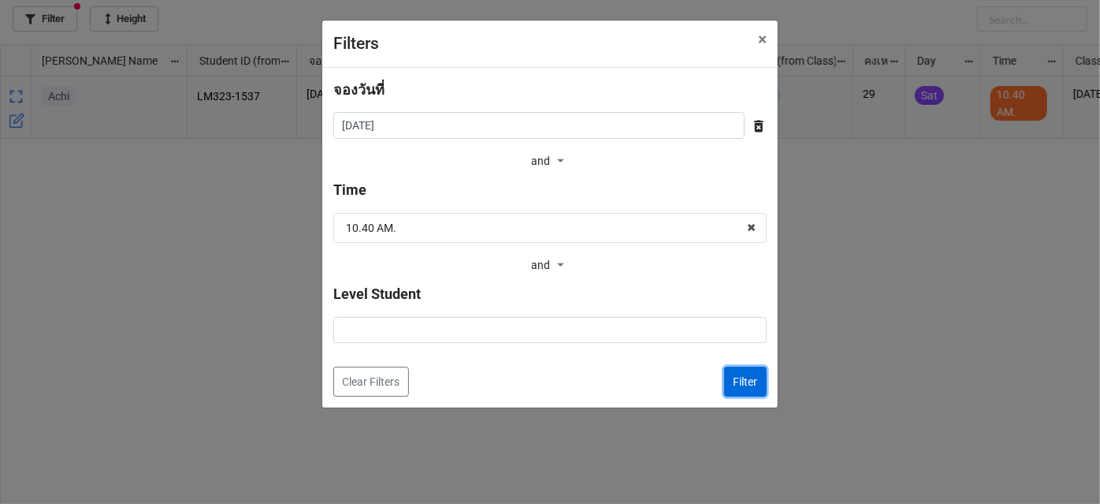
click at [727, 393] on button "Filter" at bounding box center [745, 381] width 43 height 30
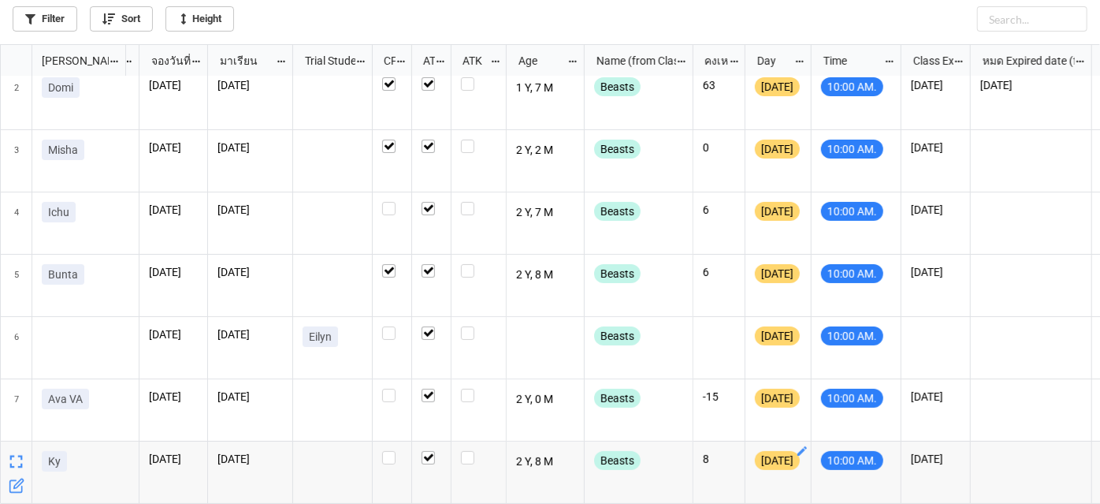
scroll to position [0, 91]
